Goal: Find specific page/section: Find specific page/section

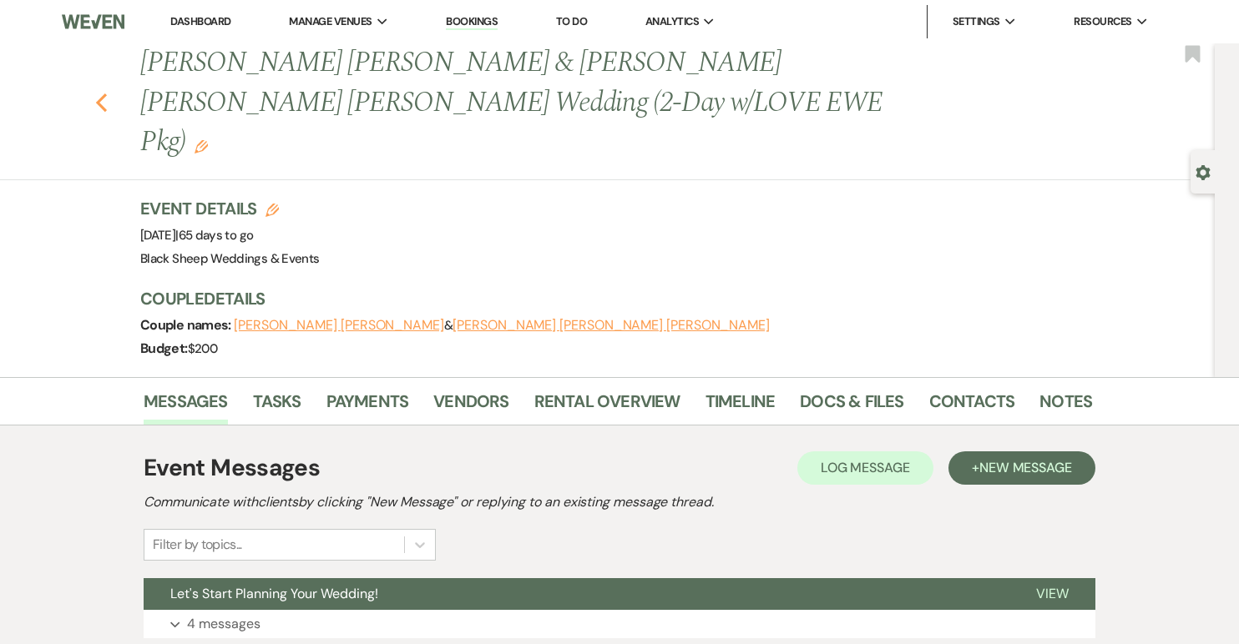
click at [98, 93] on use "button" at bounding box center [101, 102] width 11 height 18
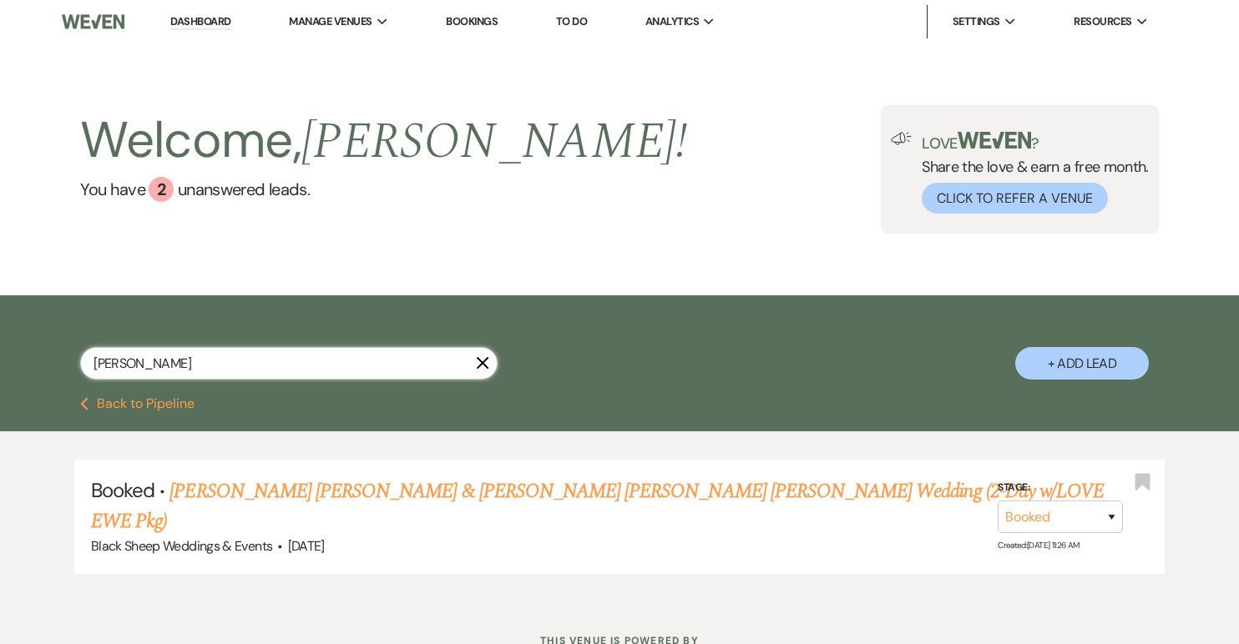
click at [125, 366] on input "[PERSON_NAME]" at bounding box center [288, 363] width 417 height 33
click at [487, 367] on icon "X" at bounding box center [482, 362] width 13 height 13
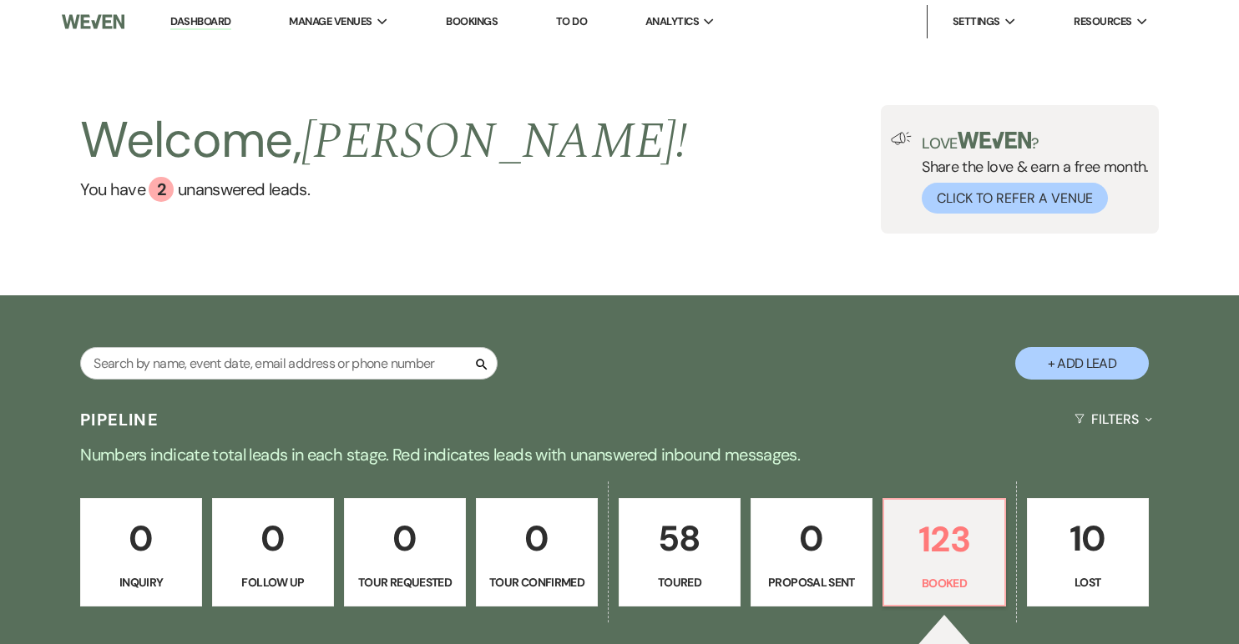
scroll to position [267, 0]
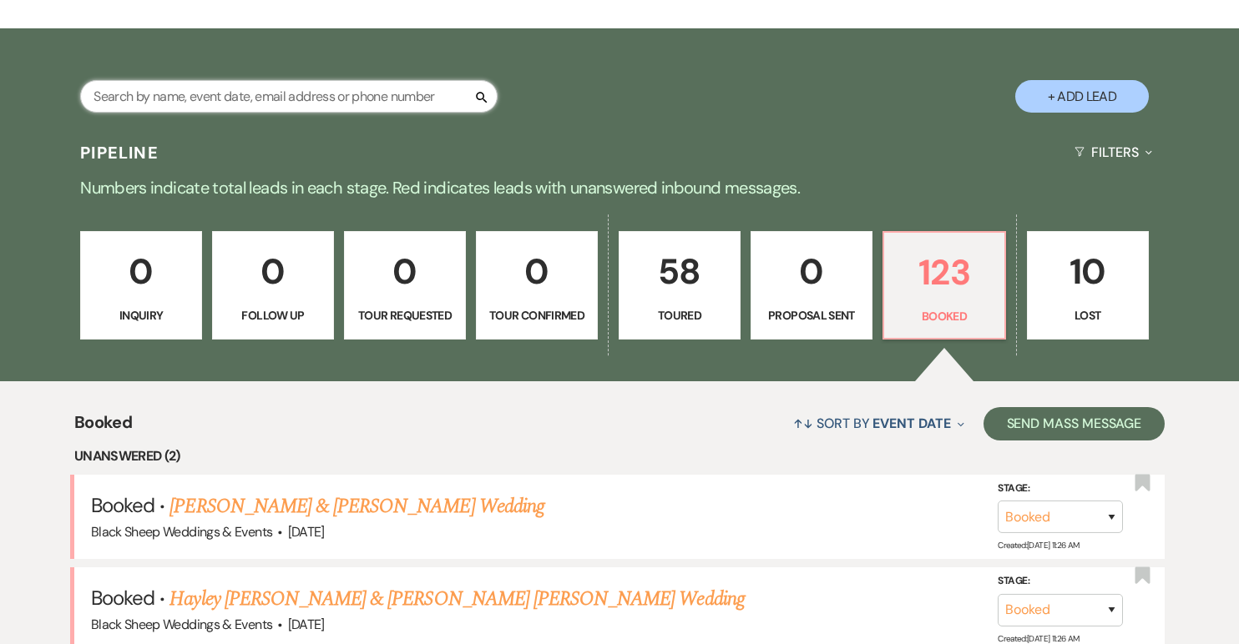
click at [225, 100] on input "text" at bounding box center [288, 96] width 417 height 33
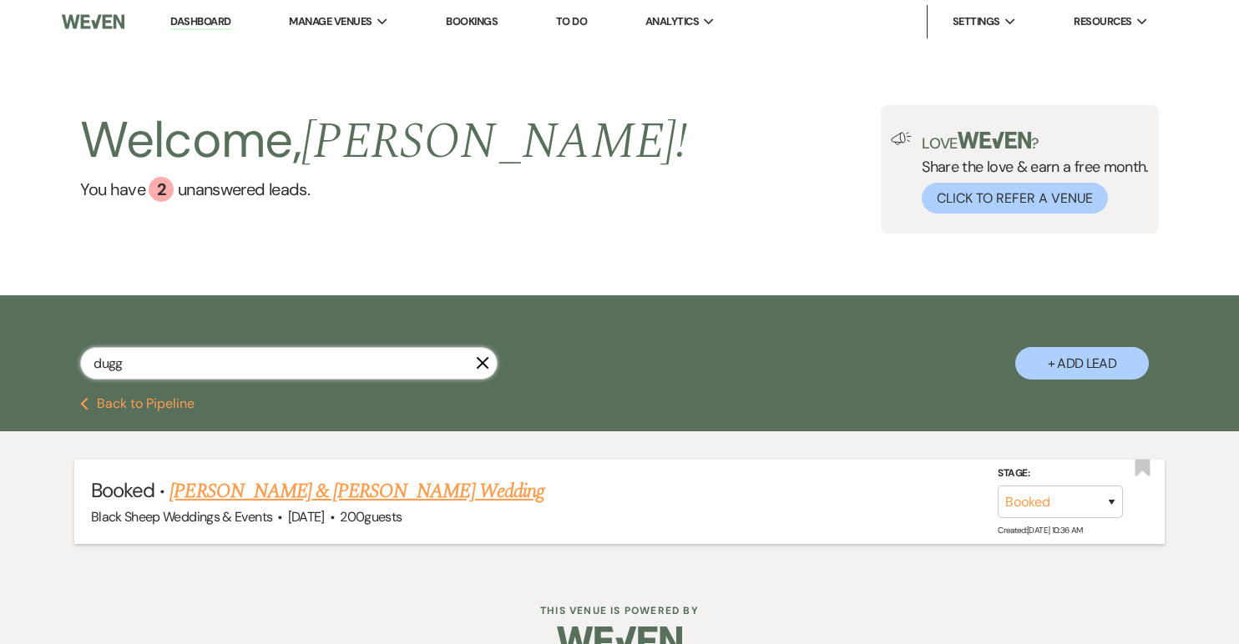
type input "dugg"
click at [272, 493] on link "[PERSON_NAME] & [PERSON_NAME] Wedding" at bounding box center [356, 492] width 374 height 30
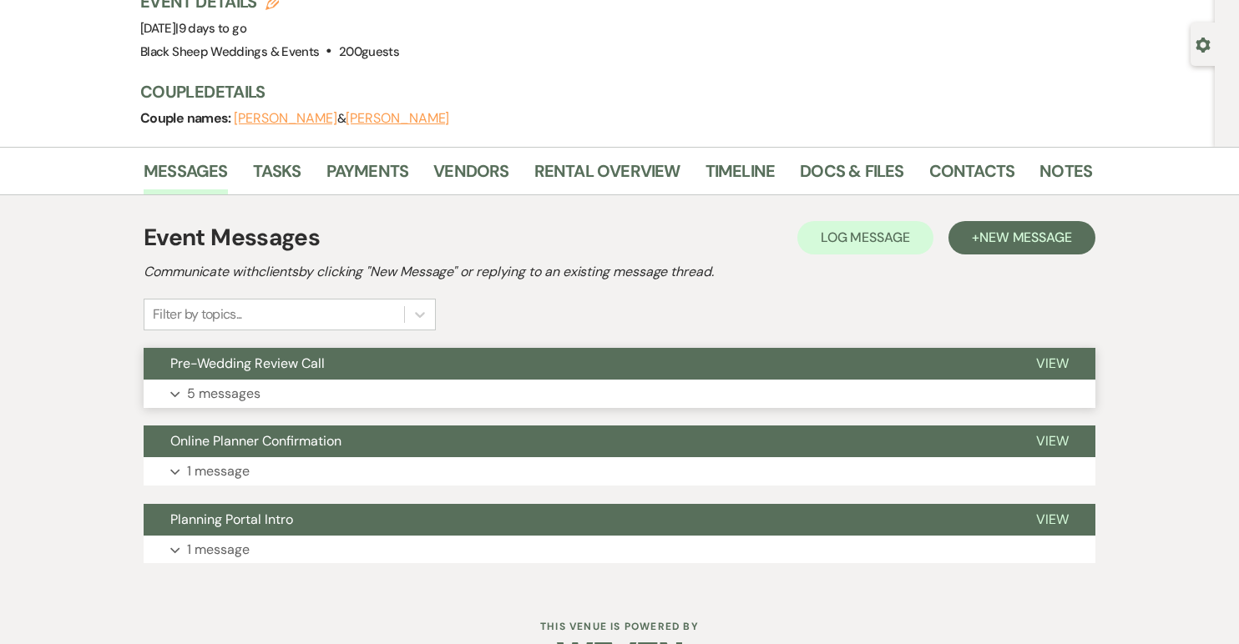
scroll to position [179, 0]
